Goal: Obtain resource: Download file/media

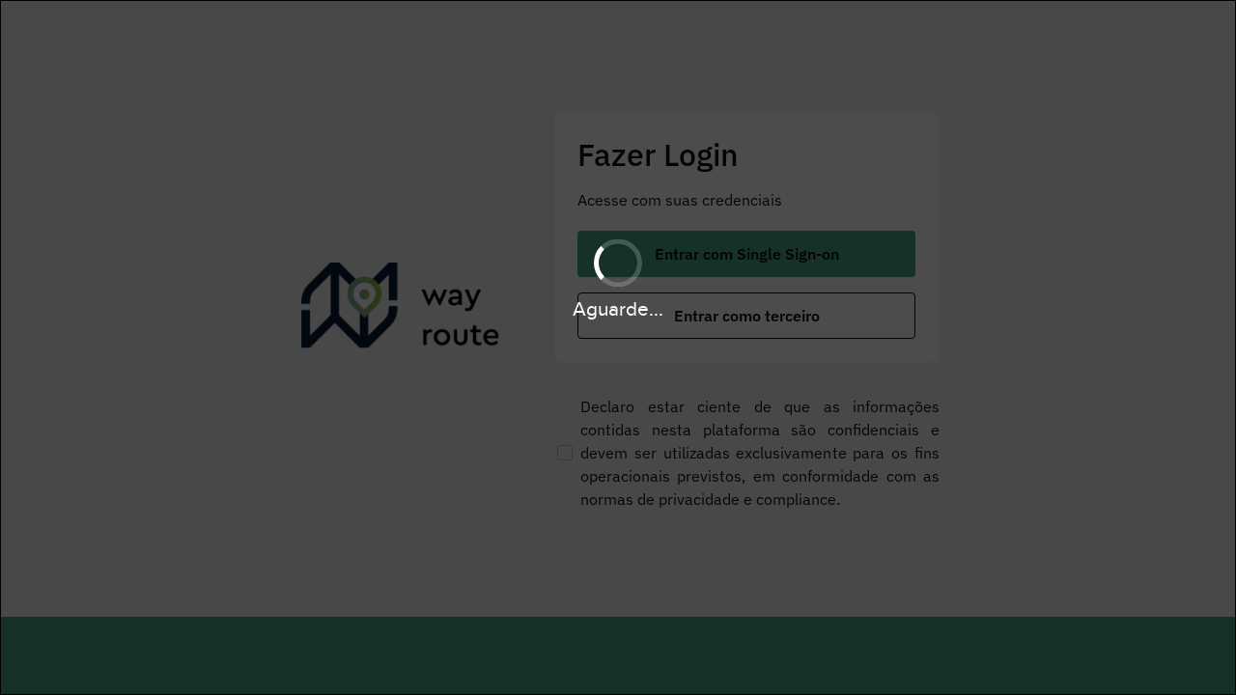
scroll to position [0, 2]
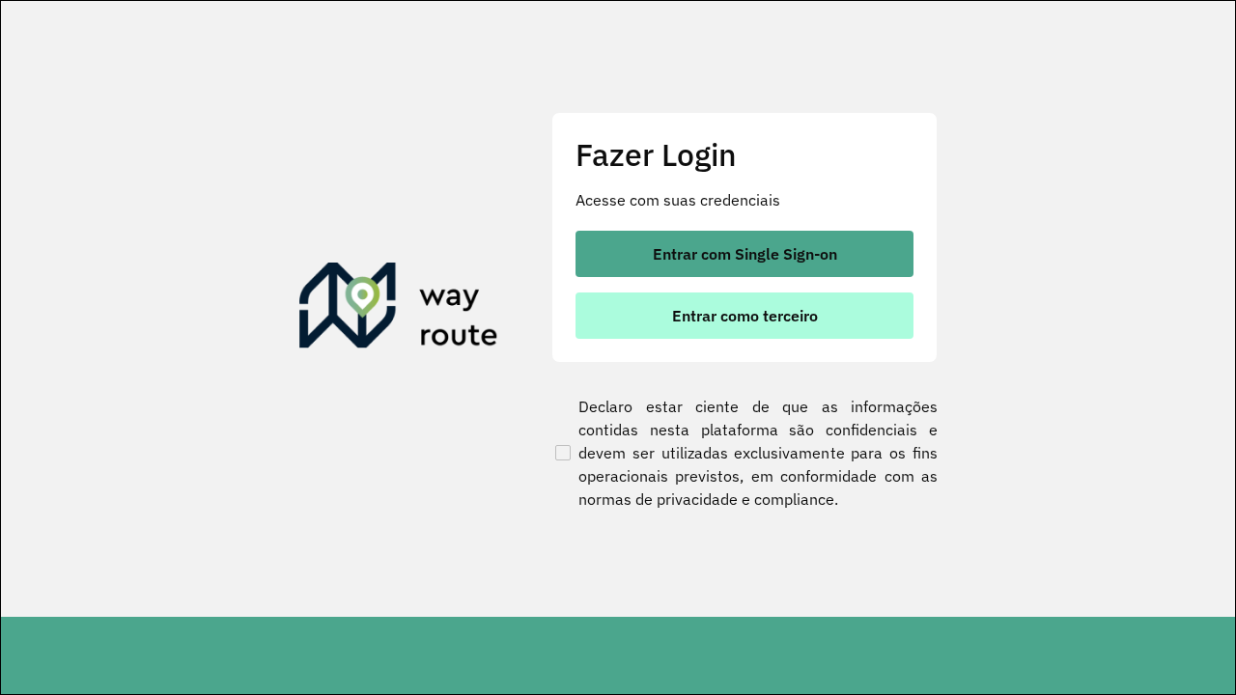
click at [746, 316] on span "Entrar como terceiro" at bounding box center [745, 315] width 146 height 15
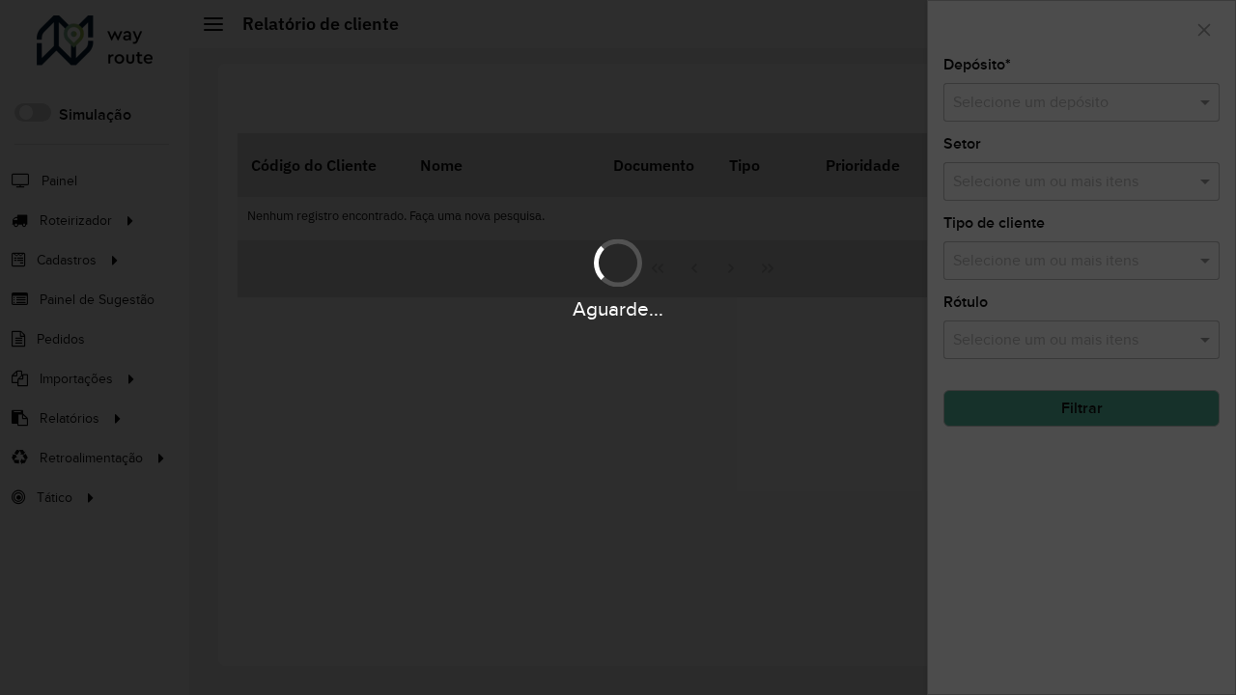
click at [1062, 102] on input "text" at bounding box center [1062, 103] width 218 height 23
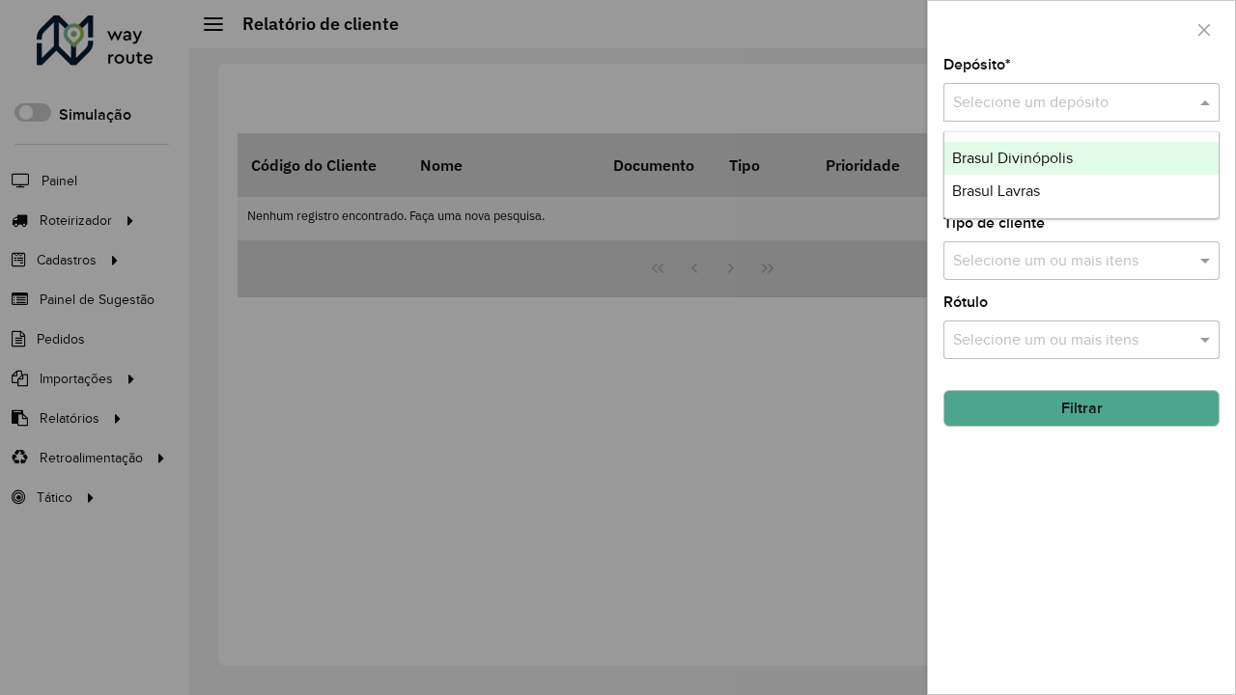
click at [1081, 158] on div "Brasul Divinópolis" at bounding box center [1081, 158] width 274 height 33
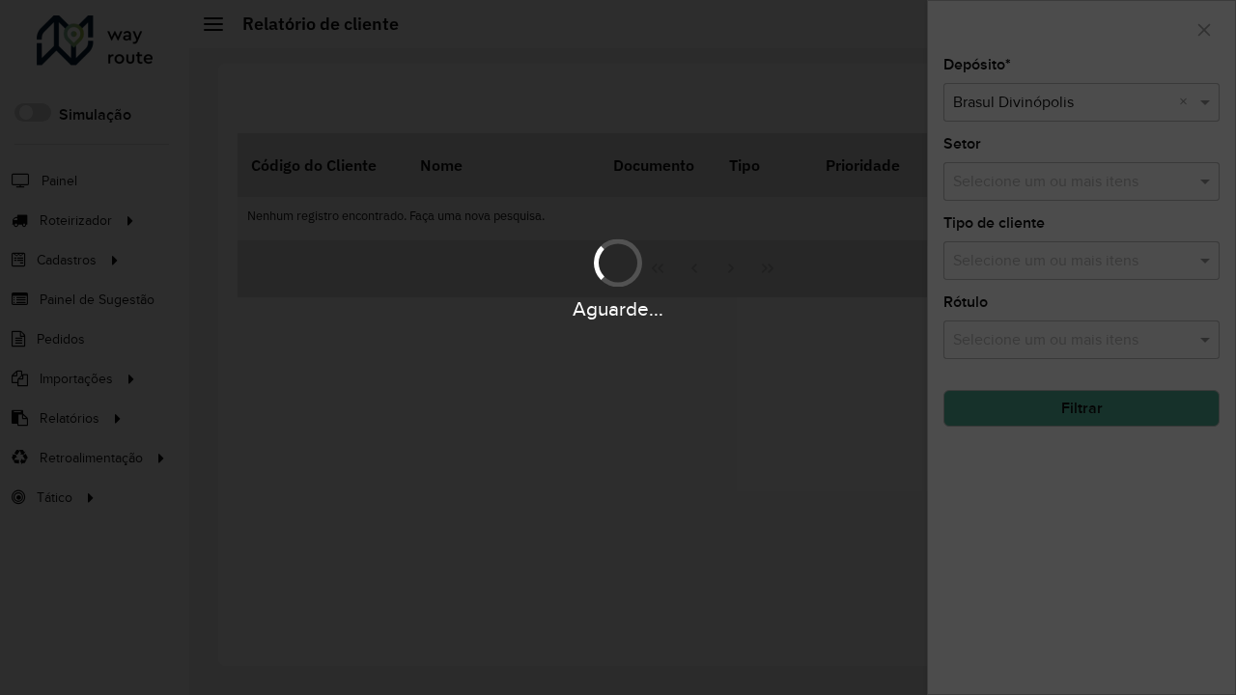
click at [1081, 408] on button "Filtrar" at bounding box center [1081, 408] width 276 height 37
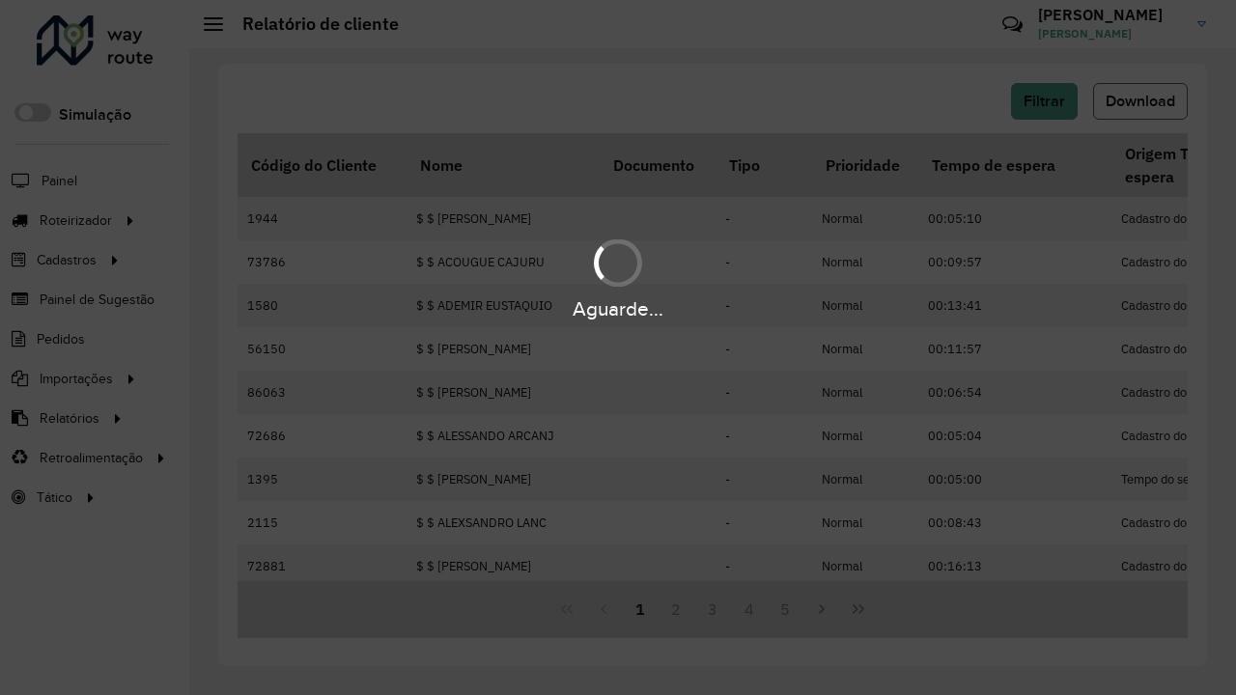
click at [1140, 101] on span "Download" at bounding box center [1141, 101] width 70 height 16
